Goal: Task Accomplishment & Management: Manage account settings

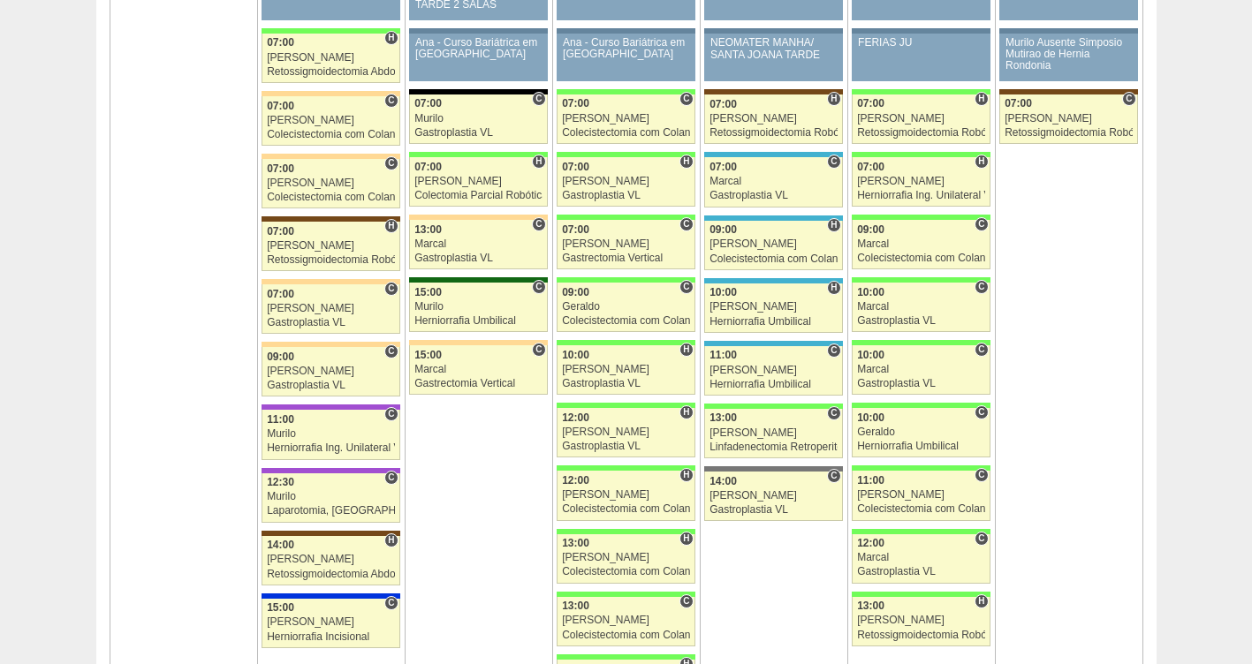
scroll to position [2688, 0]
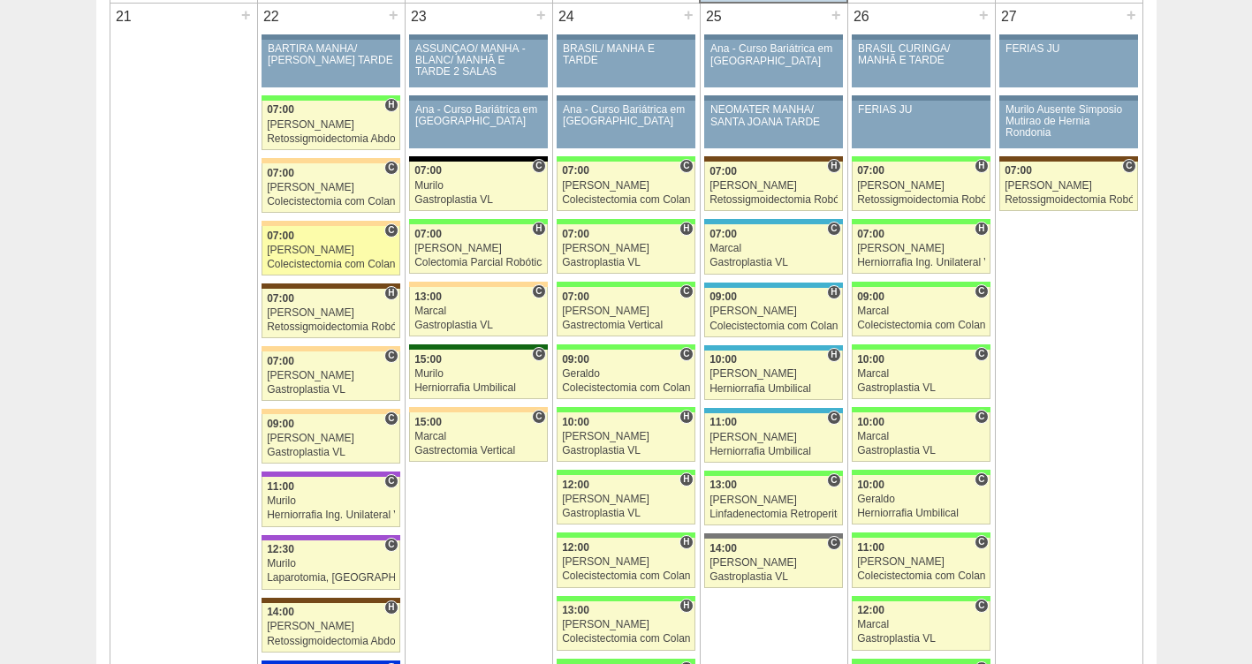
click at [337, 249] on div "[PERSON_NAME]" at bounding box center [331, 250] width 128 height 11
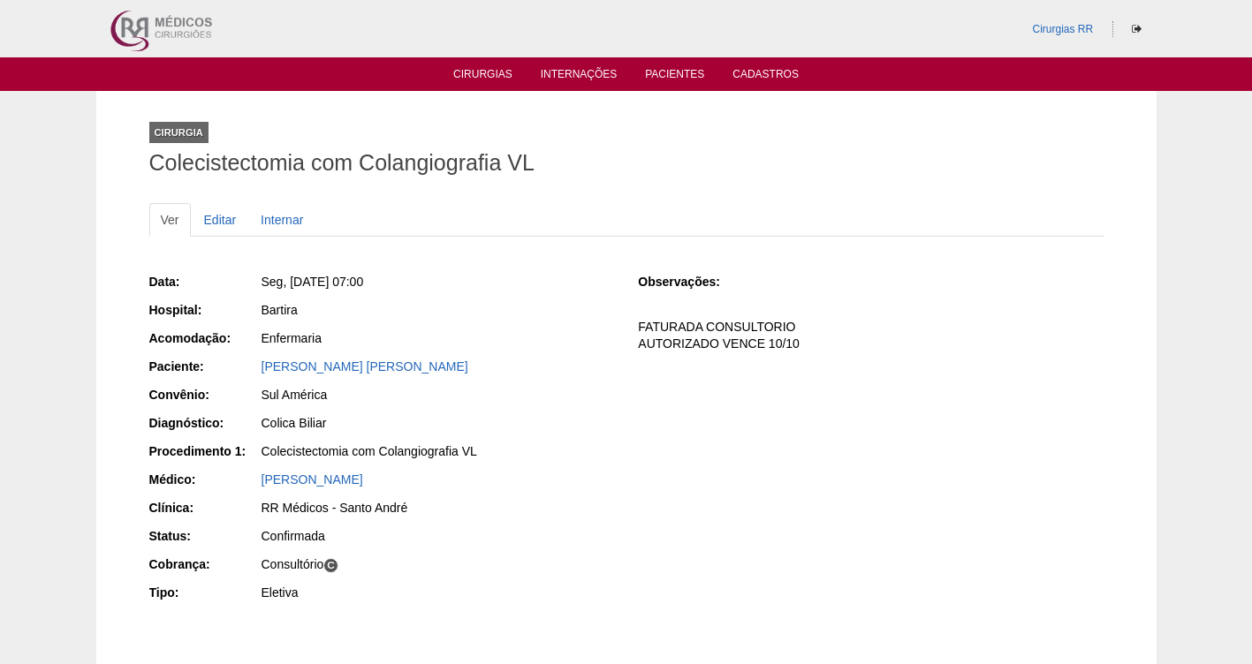
drag, startPoint x: 436, startPoint y: 368, endPoint x: 257, endPoint y: 362, distance: 178.5
click at [257, 362] on div "Paciente: [PERSON_NAME] [PERSON_NAME]" at bounding box center [381, 369] width 465 height 22
copy div "Paciente: [PERSON_NAME] [PERSON_NAME]"
click at [469, 307] on div "Bartira" at bounding box center [437, 310] width 352 height 18
drag, startPoint x: 392, startPoint y: 362, endPoint x: 254, endPoint y: 369, distance: 138.9
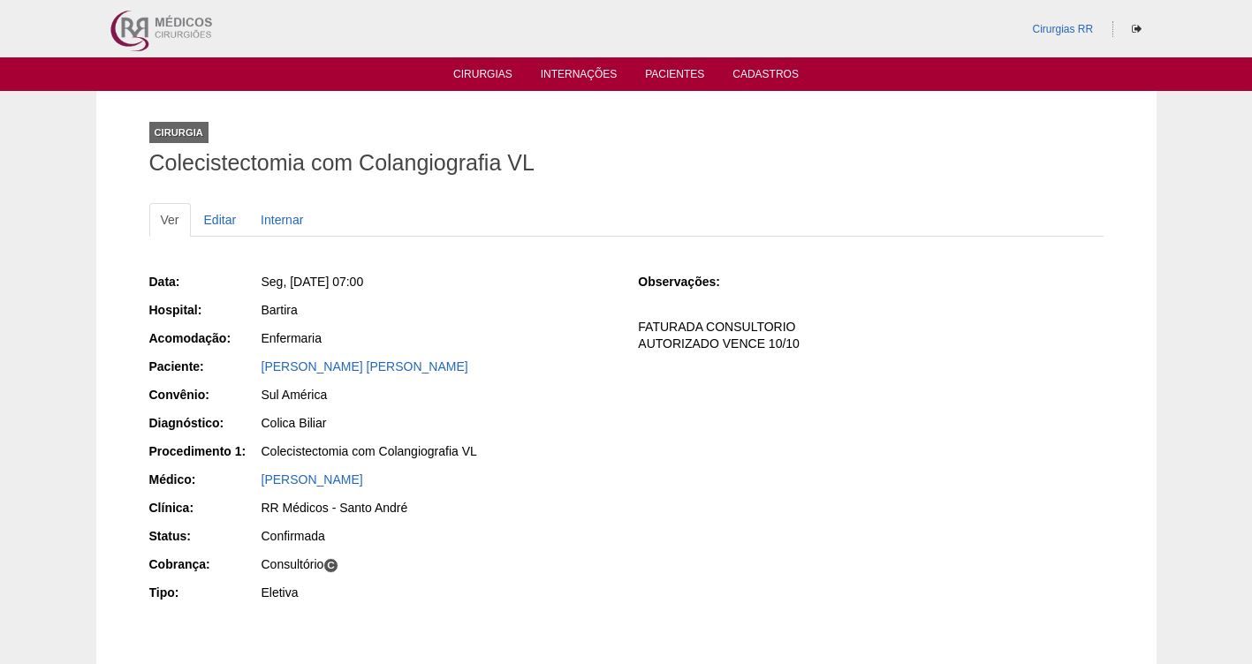
click at [254, 369] on div "Paciente: Andrea Willik Copola" at bounding box center [381, 369] width 465 height 22
copy div "Paciente: Andrea Willik Copola"
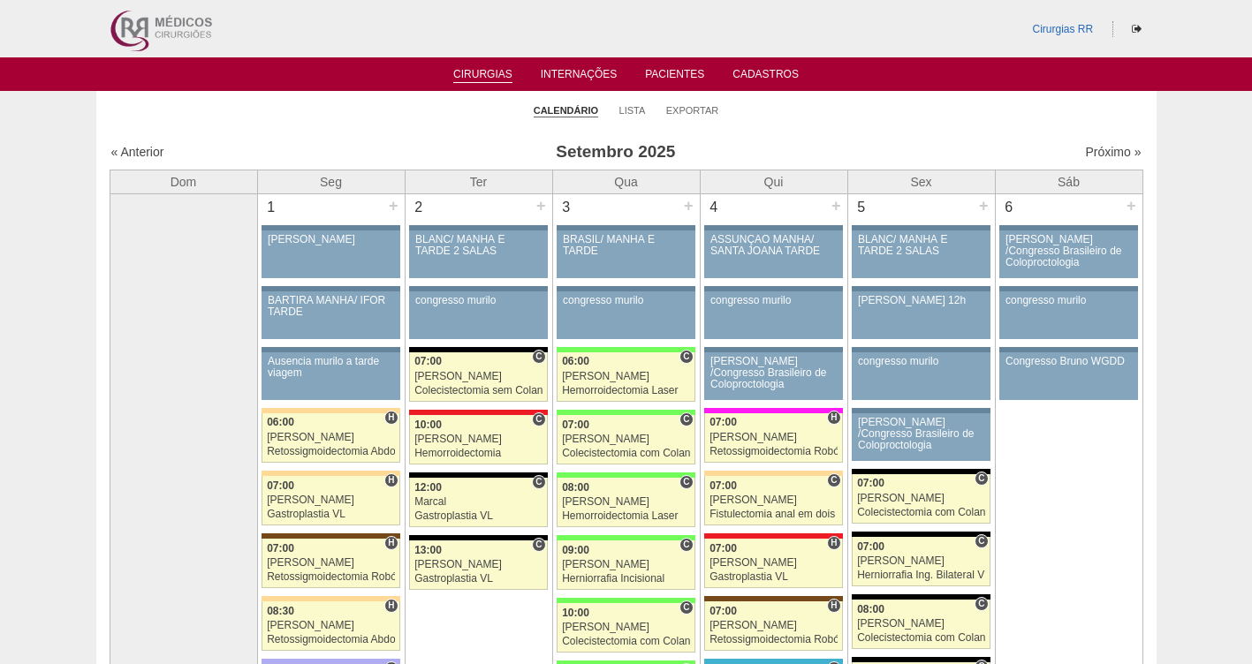
scroll to position [2688, 0]
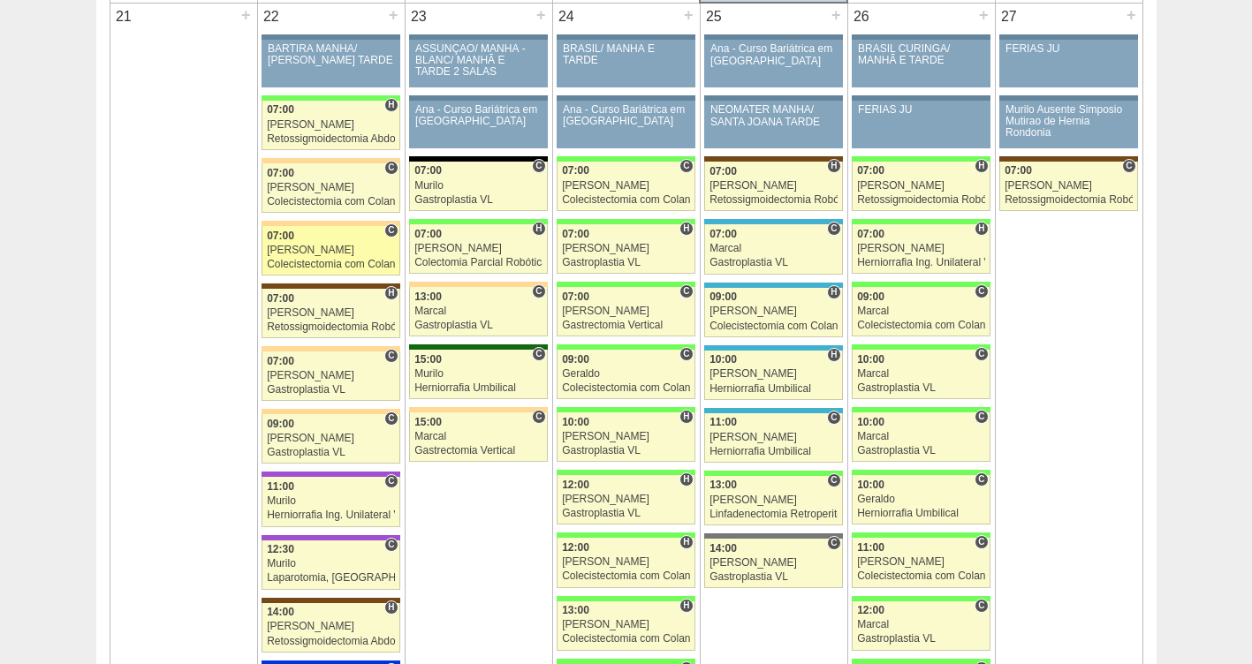
click at [310, 239] on div "07:00" at bounding box center [331, 236] width 128 height 11
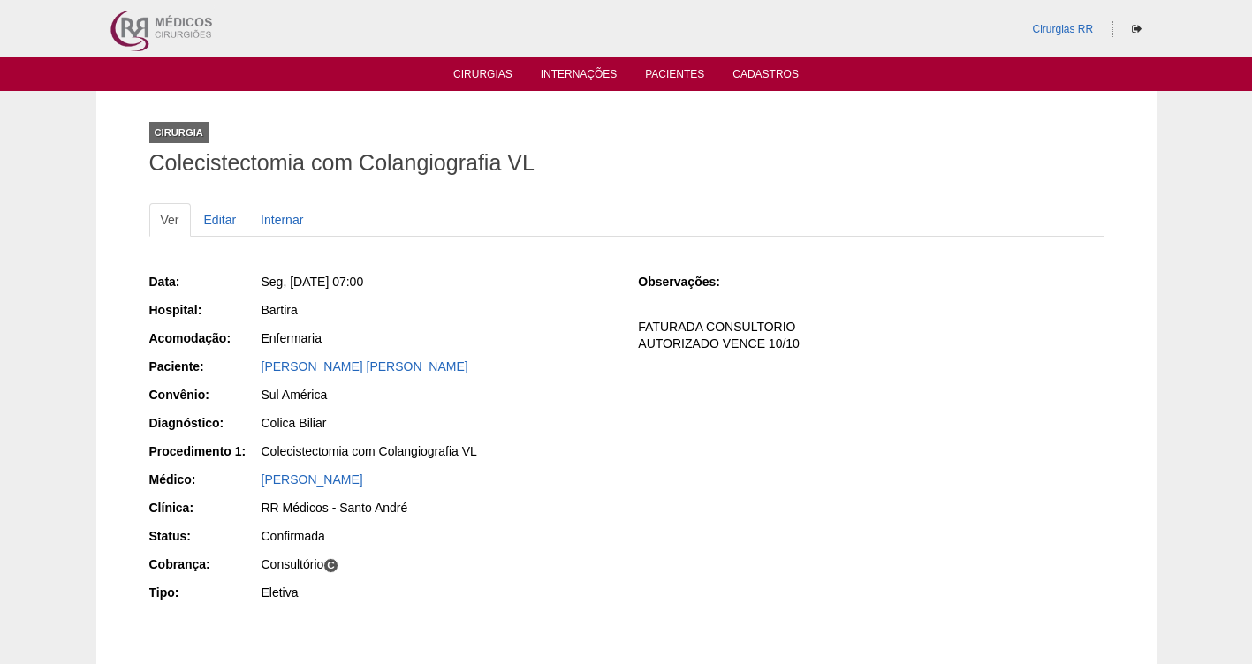
drag, startPoint x: 421, startPoint y: 375, endPoint x: 258, endPoint y: 368, distance: 162.7
click at [258, 368] on div "Paciente: Andrea Willik Copola" at bounding box center [381, 369] width 465 height 22
copy div "Paciente: Andrea Willik Copola"
click at [425, 369] on div "Andrea Willik Copola" at bounding box center [437, 367] width 352 height 18
copy div "Paciente: Andrea Willik Copola"
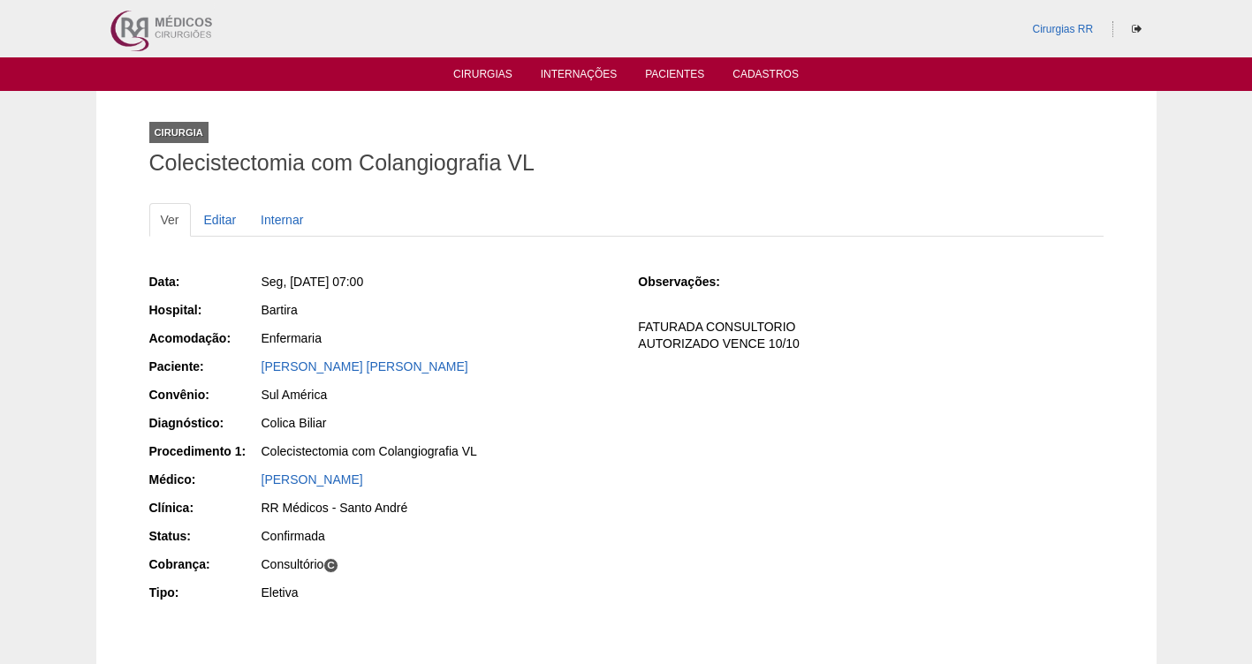
drag, startPoint x: 430, startPoint y: 368, endPoint x: 247, endPoint y: 364, distance: 182.9
click at [247, 364] on div "Paciente: Andrea Willik Copola" at bounding box center [381, 369] width 465 height 22
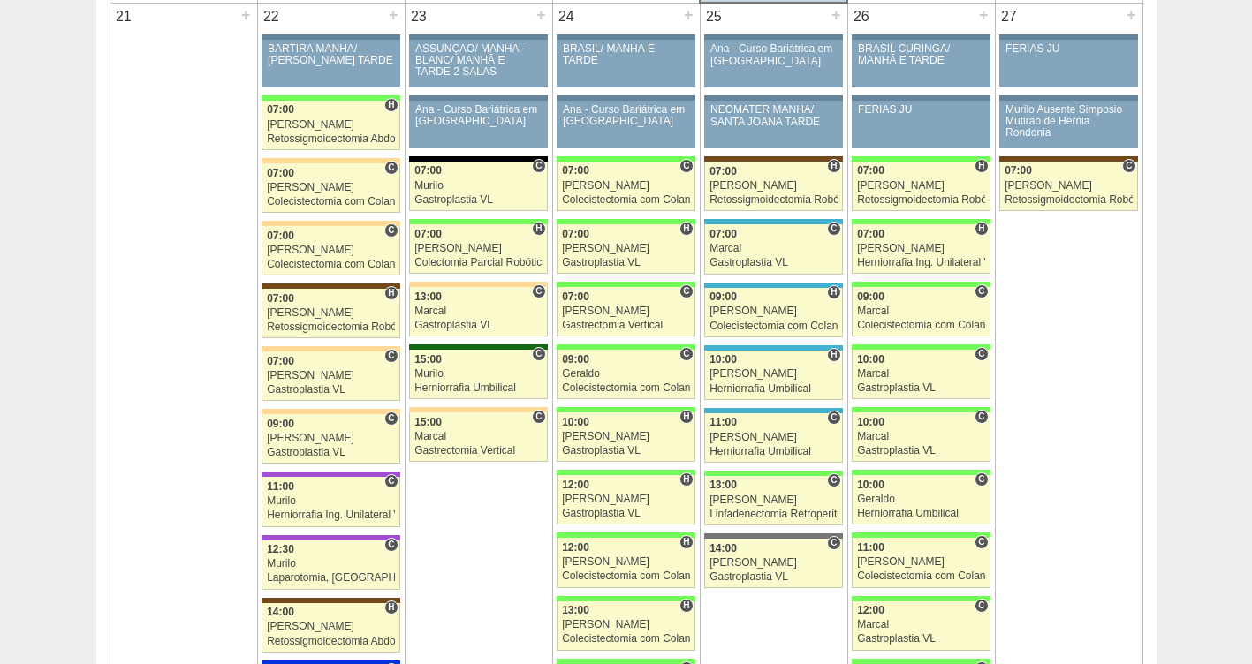
scroll to position [2688, 0]
click at [303, 245] on div "Bruno" at bounding box center [331, 250] width 128 height 11
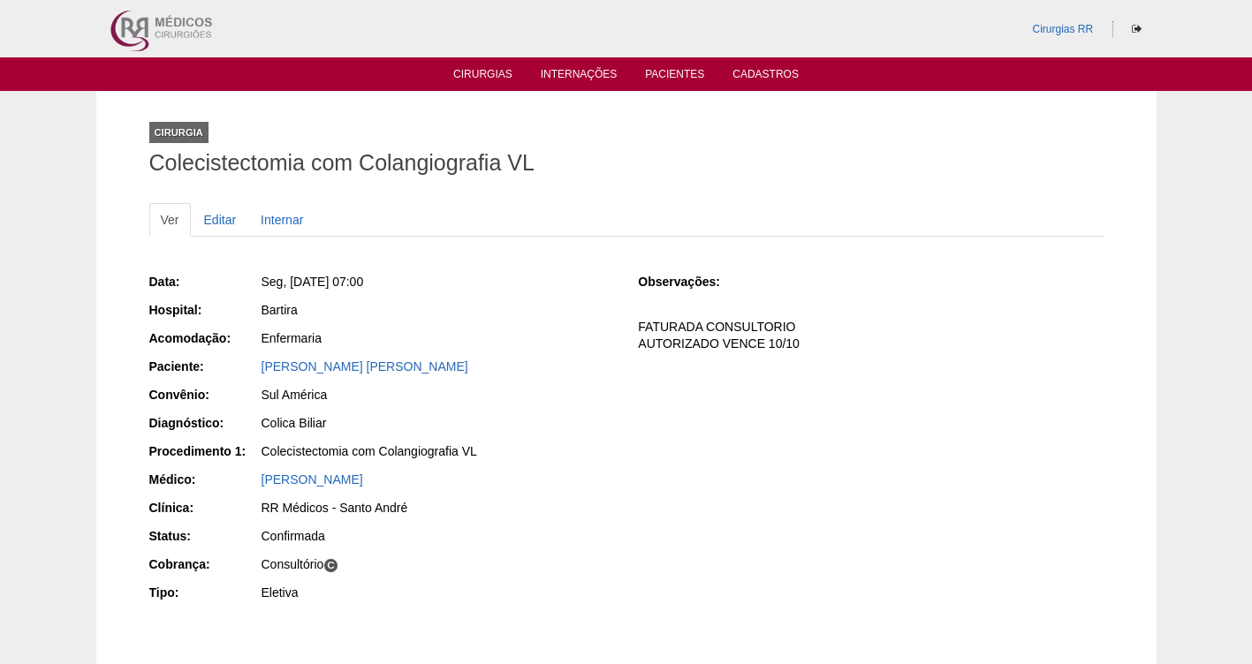
drag, startPoint x: 362, startPoint y: 291, endPoint x: 287, endPoint y: 285, distance: 75.3
click at [287, 285] on div "Seg, 22/09/2025 - 07:00" at bounding box center [437, 282] width 352 height 18
copy span "22/09/2025 - 07:00"
drag, startPoint x: 417, startPoint y: 363, endPoint x: 244, endPoint y: 360, distance: 173.2
click at [244, 360] on div "Paciente: Andrea Willik Copola" at bounding box center [381, 369] width 465 height 22
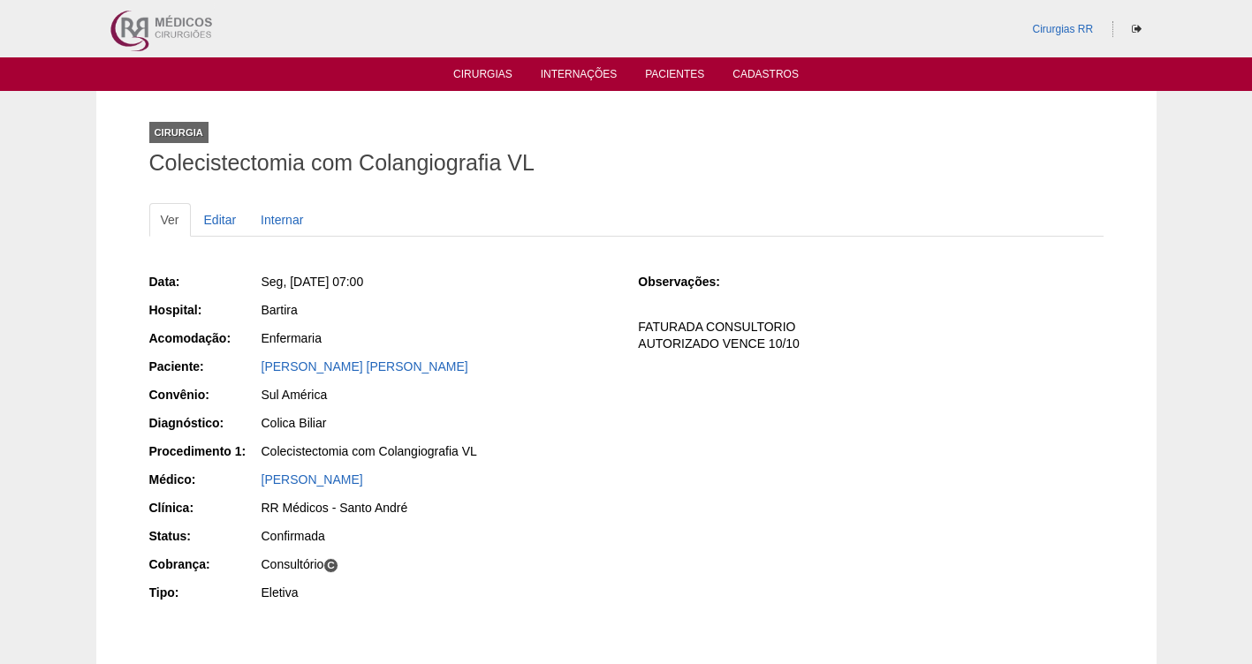
copy div "Paciente: Andrea Willik Copola"
click at [485, 76] on link "Cirurgias" at bounding box center [482, 75] width 59 height 15
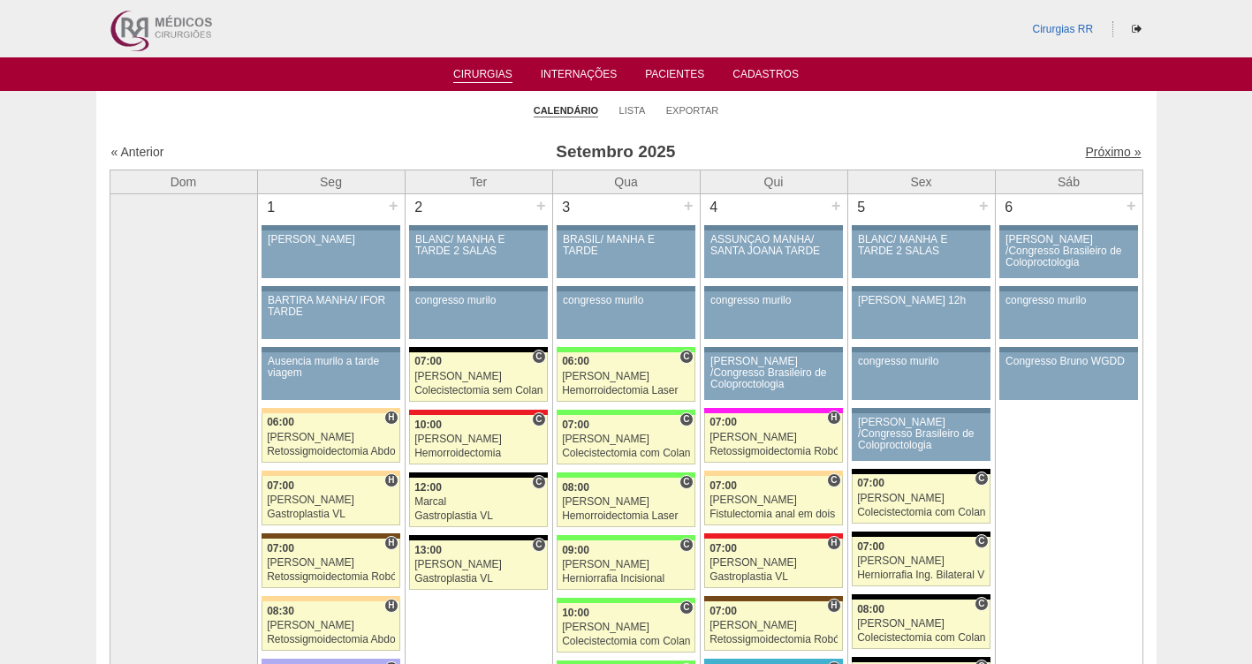
click at [1093, 148] on link "Próximo »" at bounding box center [1113, 152] width 56 height 14
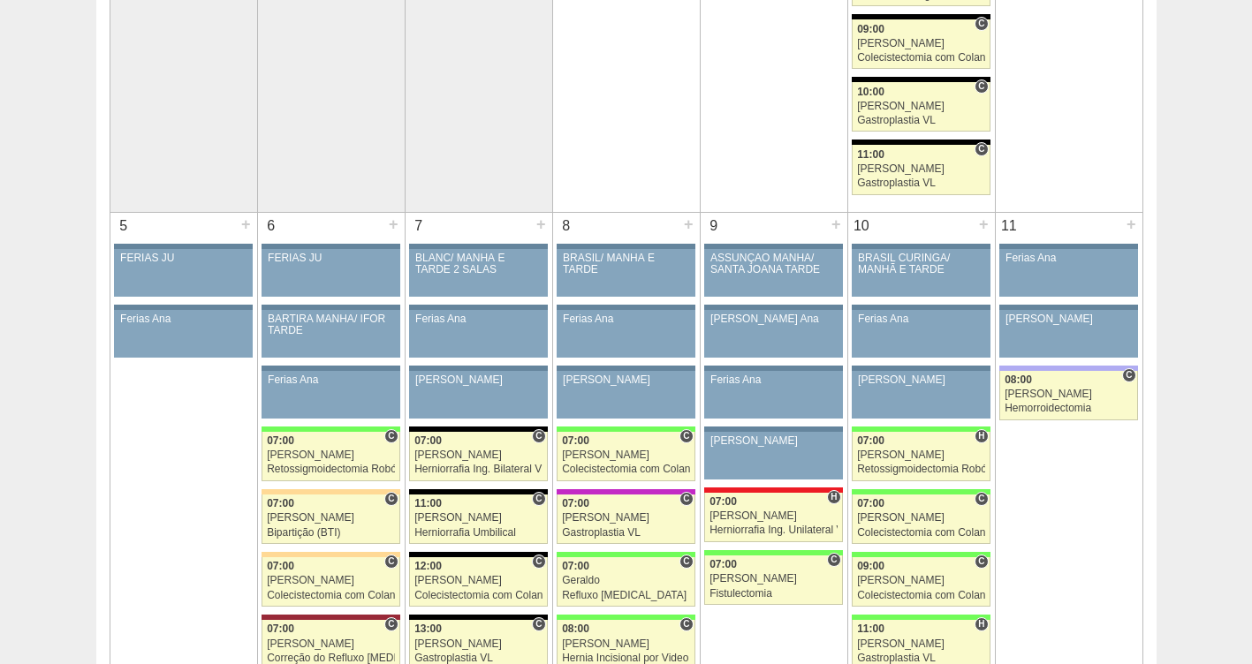
scroll to position [898, 0]
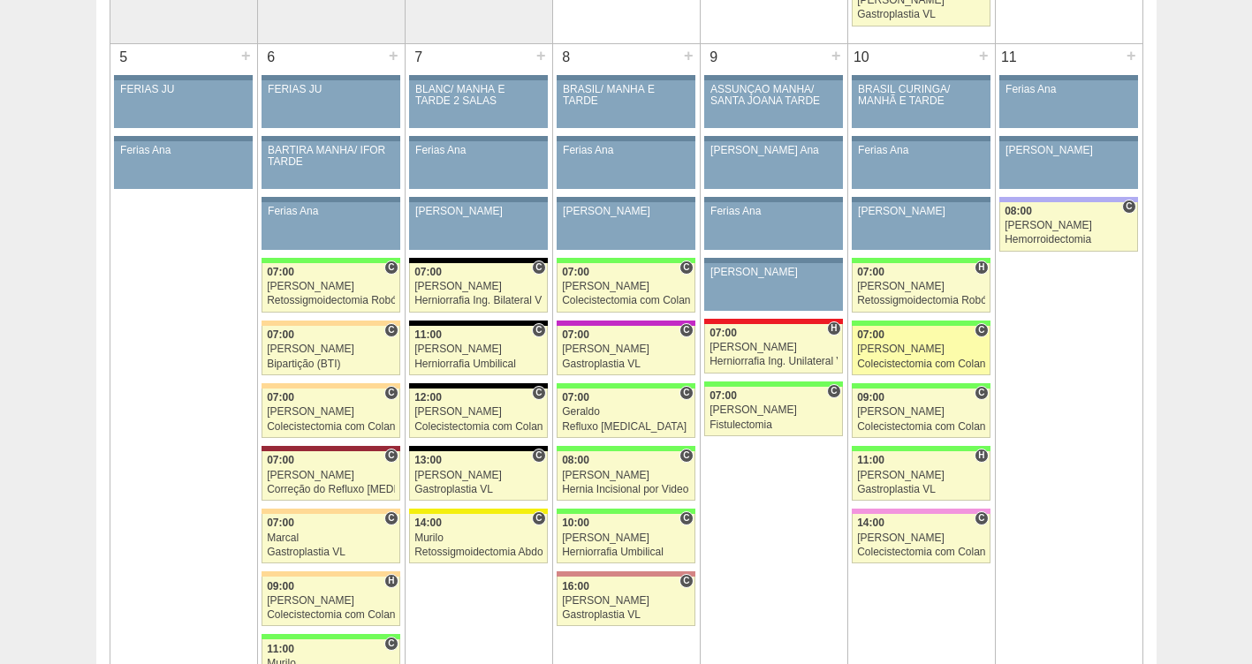
click at [880, 352] on div "[PERSON_NAME]" at bounding box center [921, 349] width 128 height 11
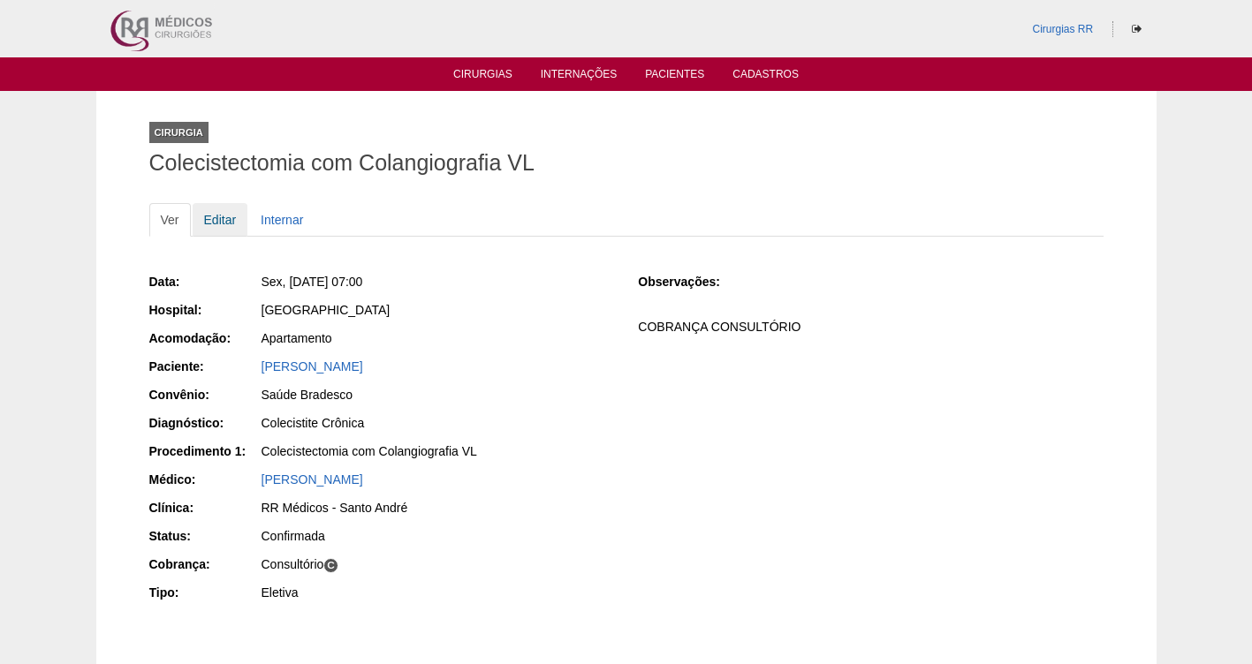
click at [221, 222] on link "Editar" at bounding box center [221, 220] width 56 height 34
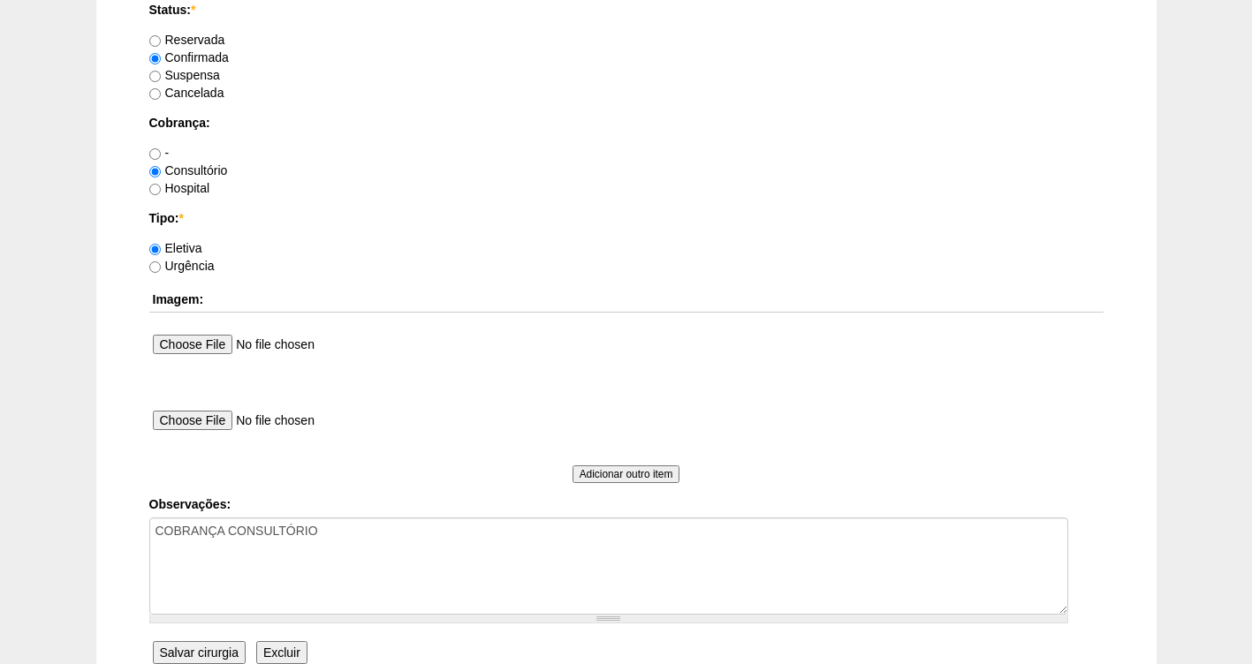
scroll to position [1493, 0]
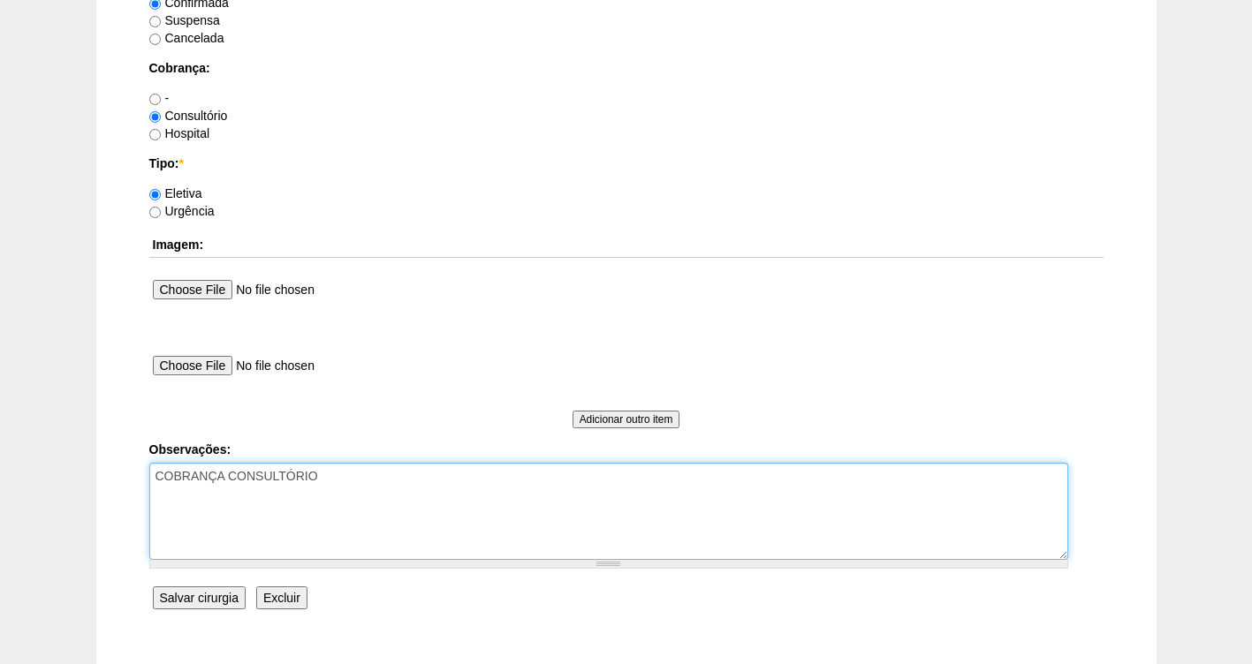
click at [350, 472] on textarea "COBRANÇA CONSULTÓRIO" at bounding box center [608, 511] width 919 height 97
type textarea "COBRANÇA CONSULTÓRIO HORARIO DISP AS 10H"
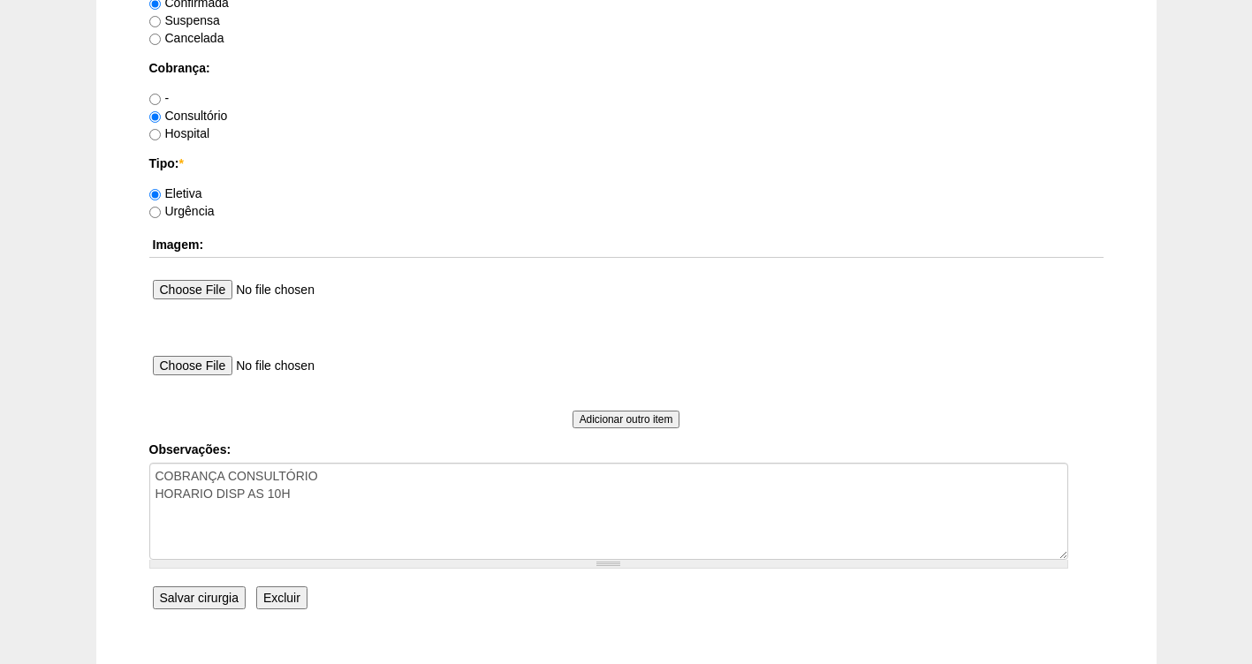
click at [212, 608] on input "Salvar cirurgia" at bounding box center [199, 598] width 93 height 23
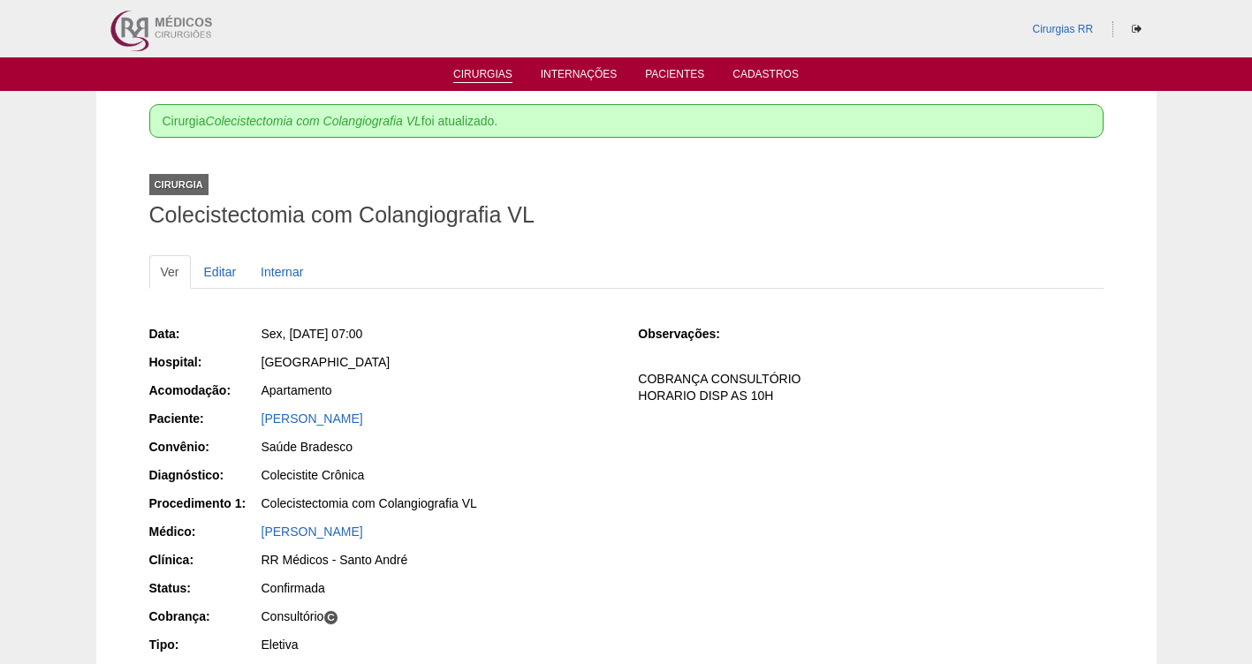
click at [482, 73] on link "Cirurgias" at bounding box center [482, 75] width 59 height 15
